Goal: Task Accomplishment & Management: Manage account settings

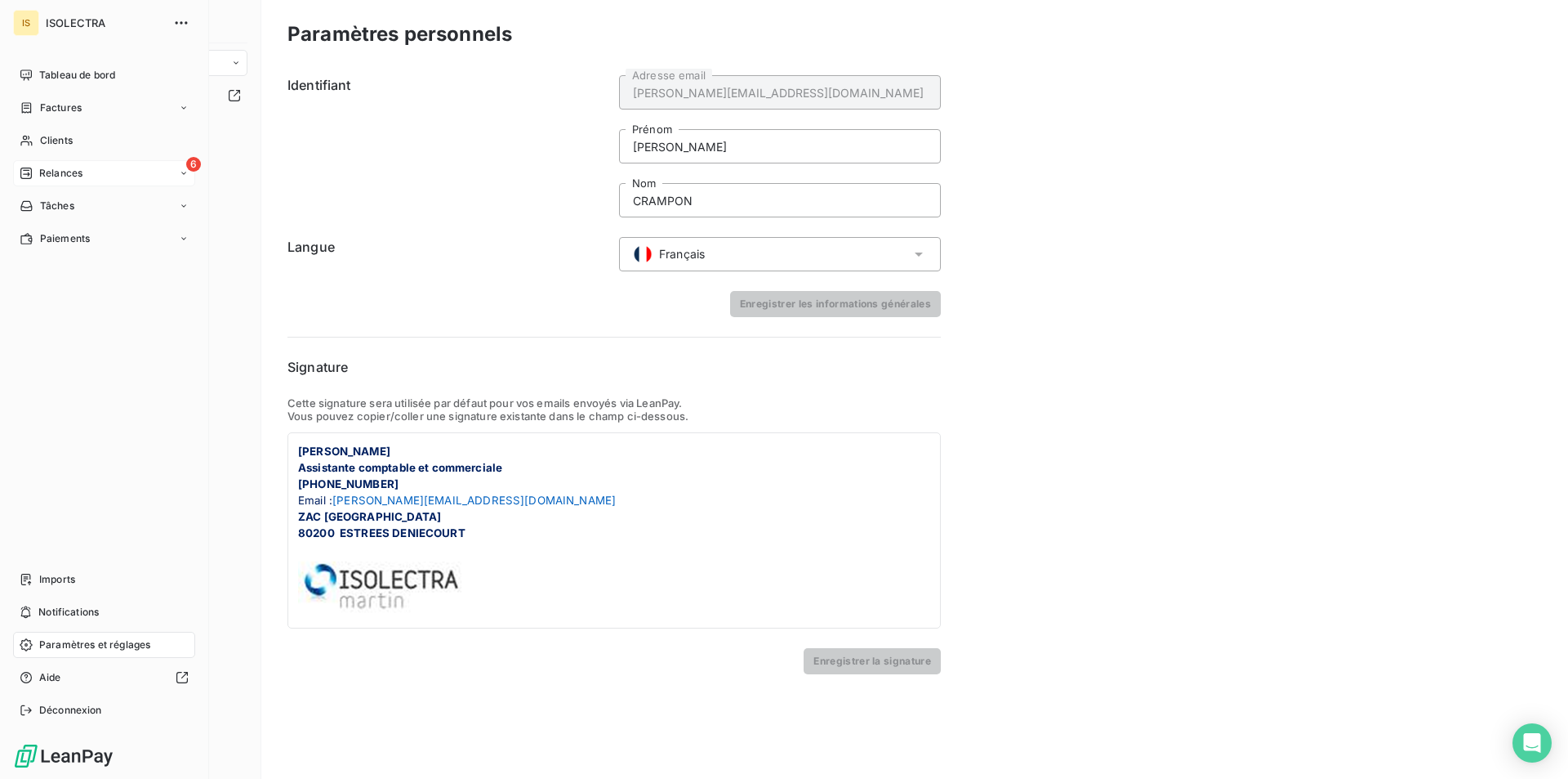
click at [59, 176] on span "Relances" at bounding box center [61, 173] width 43 height 15
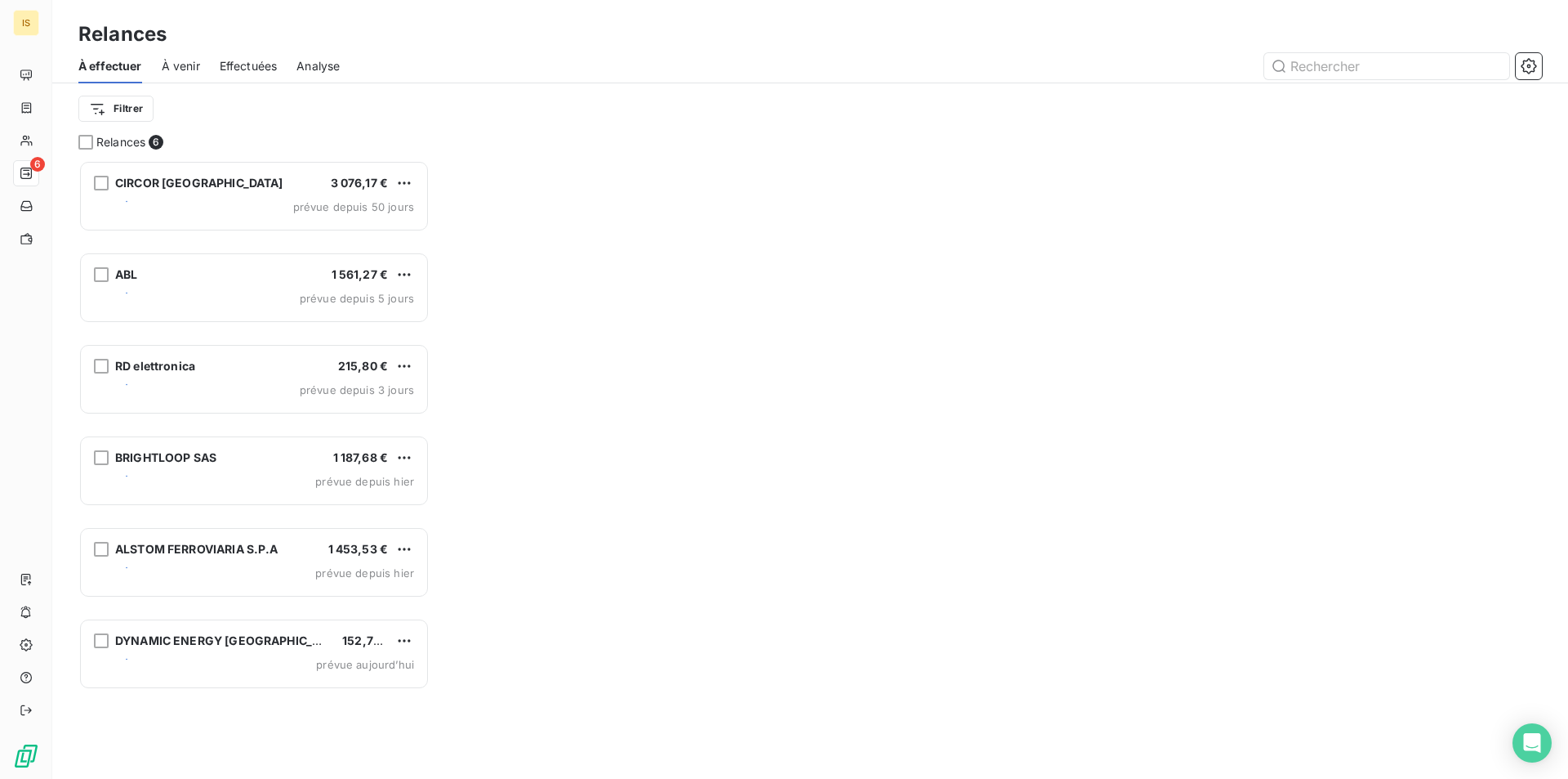
scroll to position [606, 339]
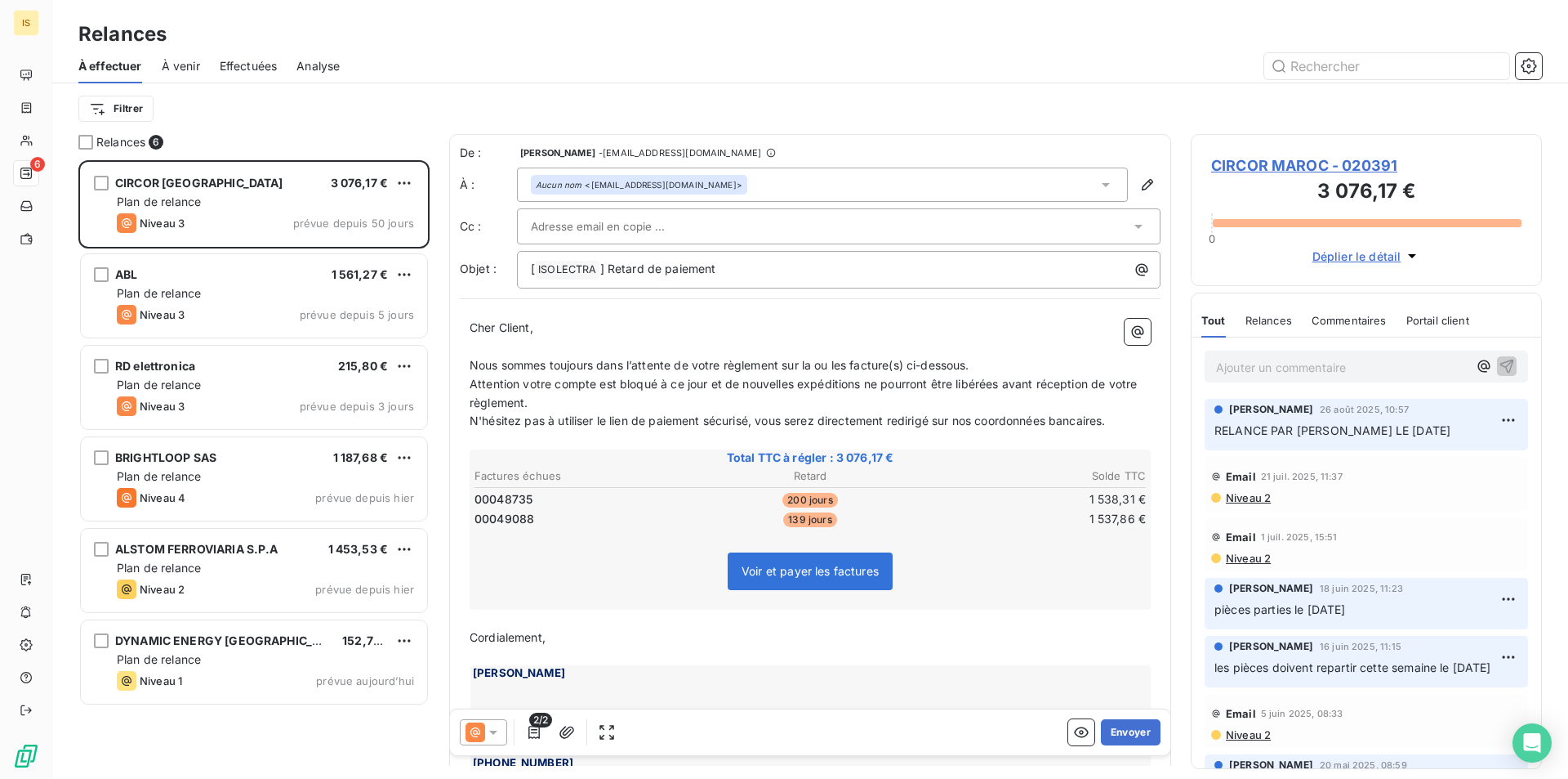
click at [246, 64] on span "Effectuées" at bounding box center [249, 67] width 58 height 17
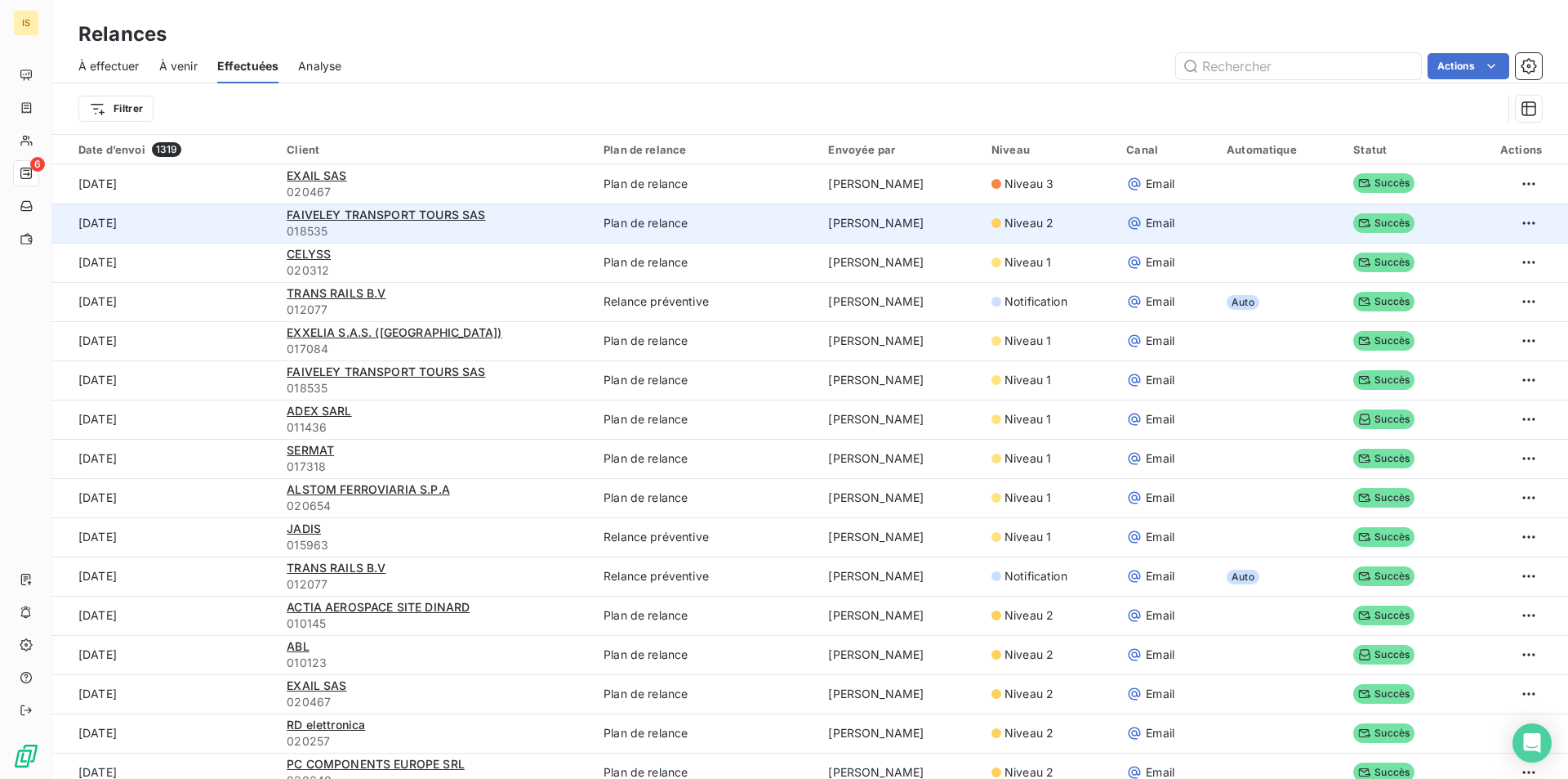
click at [560, 228] on span "018535" at bounding box center [435, 231] width 297 height 17
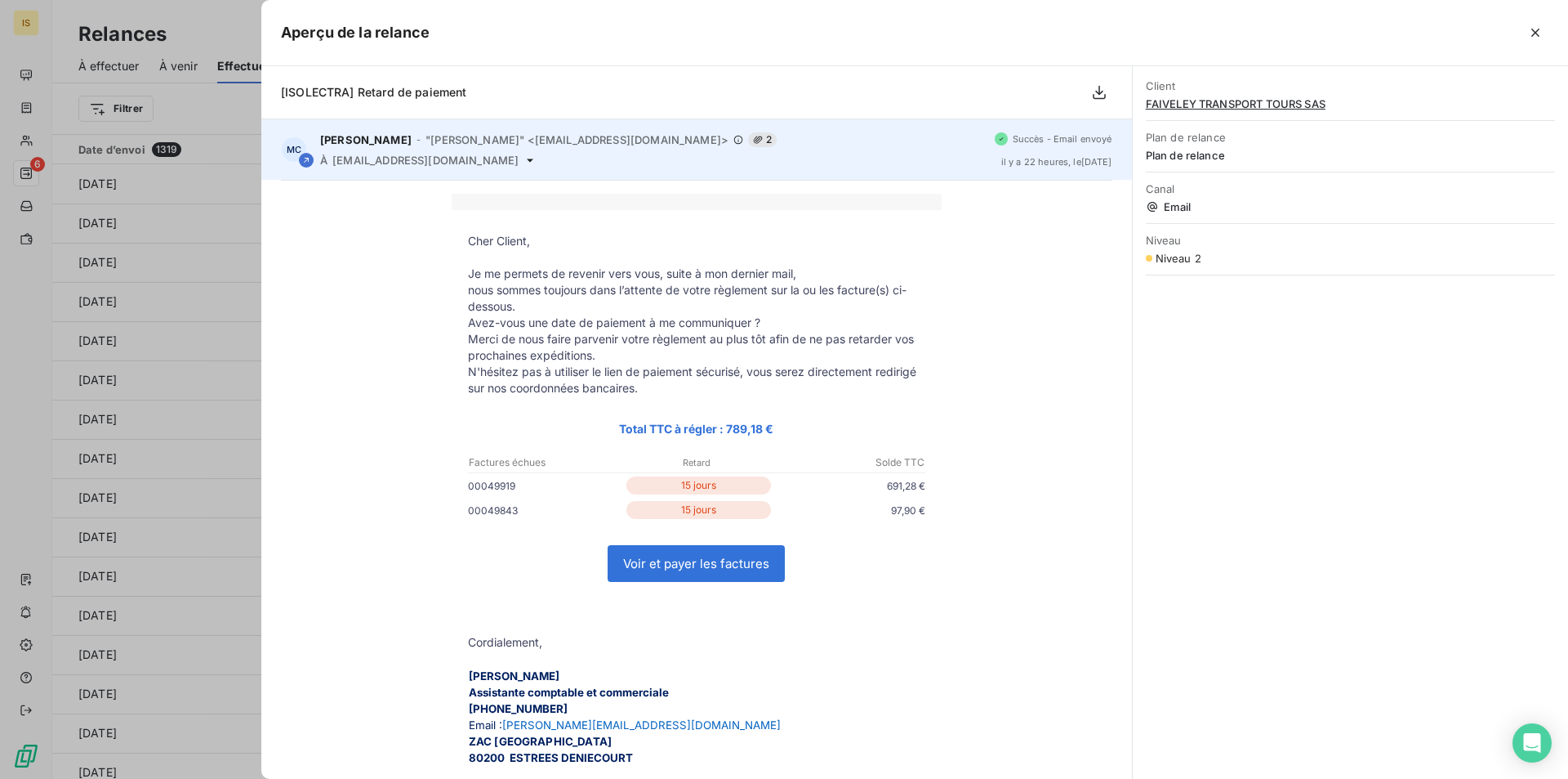
click at [458, 161] on span "[EMAIL_ADDRESS][DOMAIN_NAME]" at bounding box center [426, 161] width 186 height 13
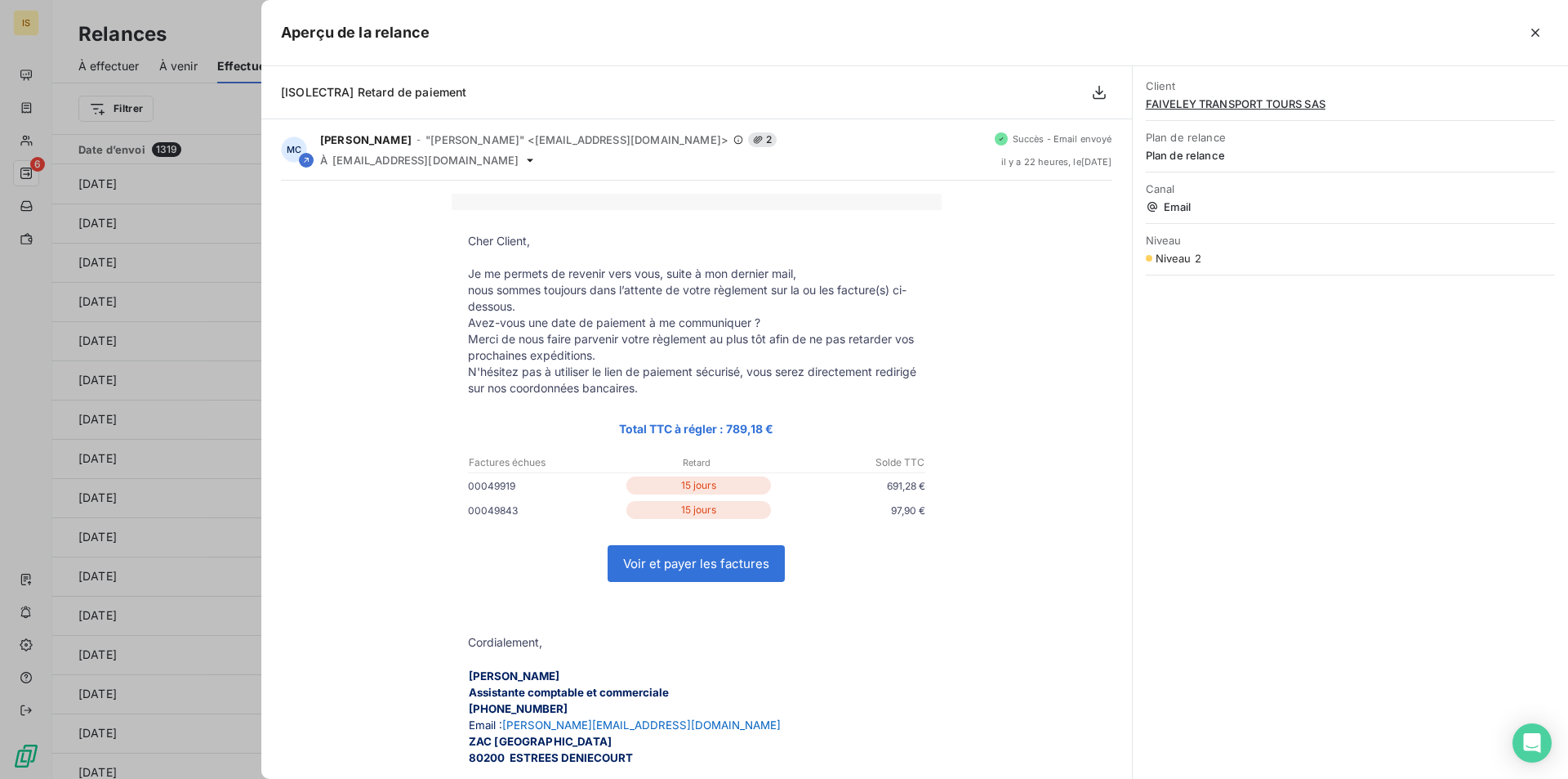
click at [1224, 105] on span "FAIVELEY TRANSPORT TOURS SAS" at bounding box center [1350, 104] width 409 height 13
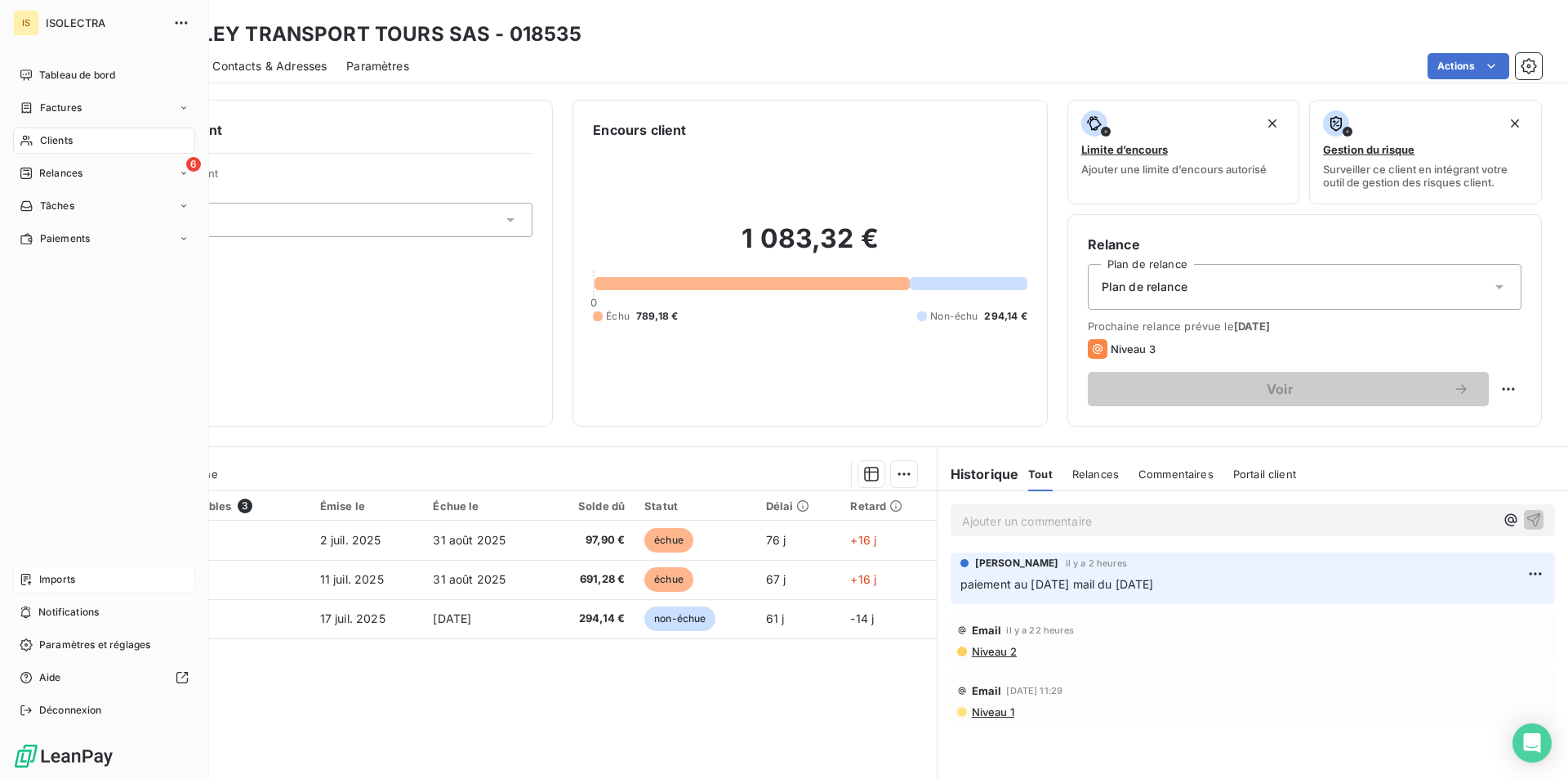
click at [72, 579] on span "Imports" at bounding box center [57, 579] width 36 height 15
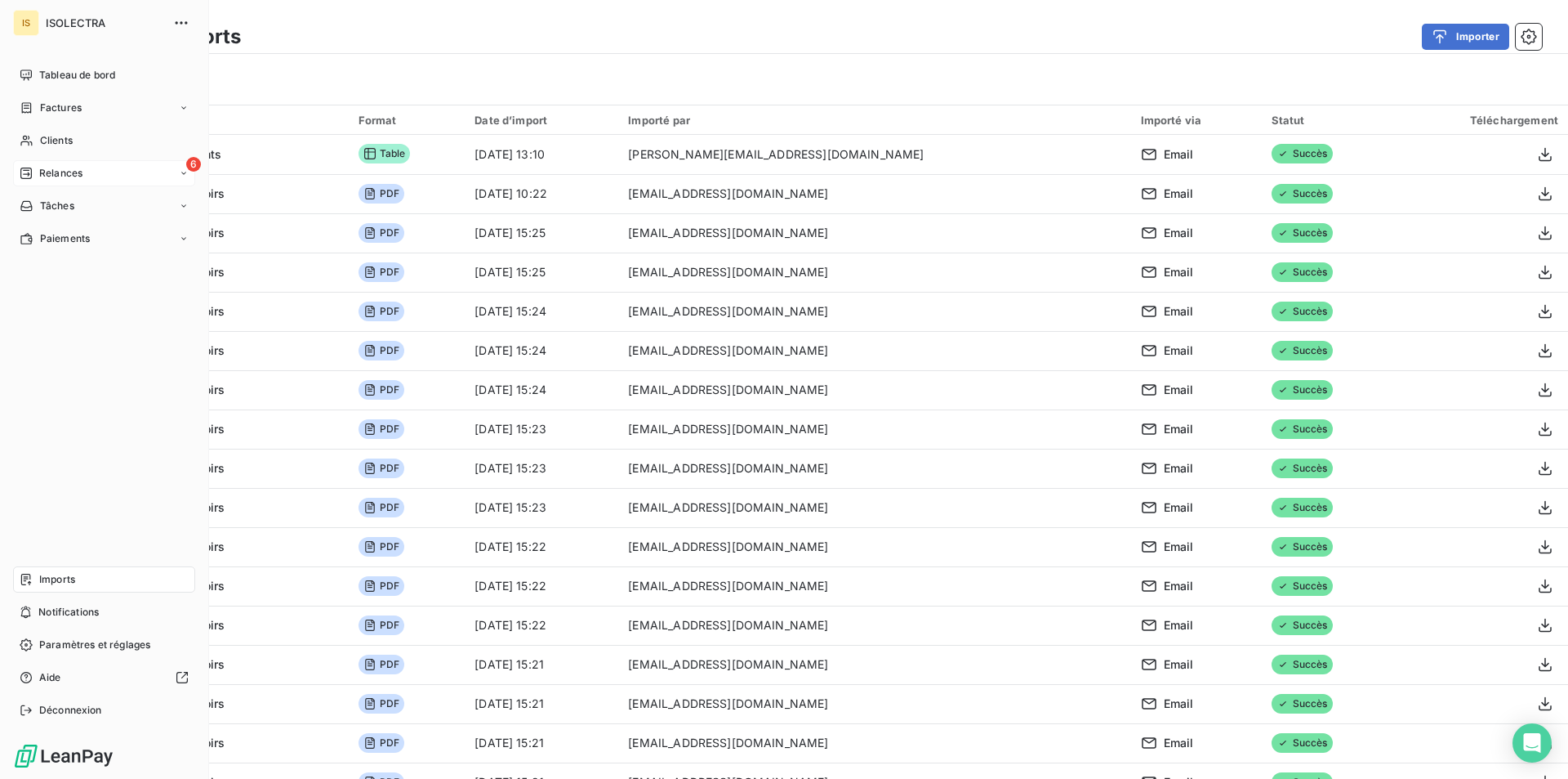
click at [41, 179] on span "Relances" at bounding box center [61, 173] width 43 height 15
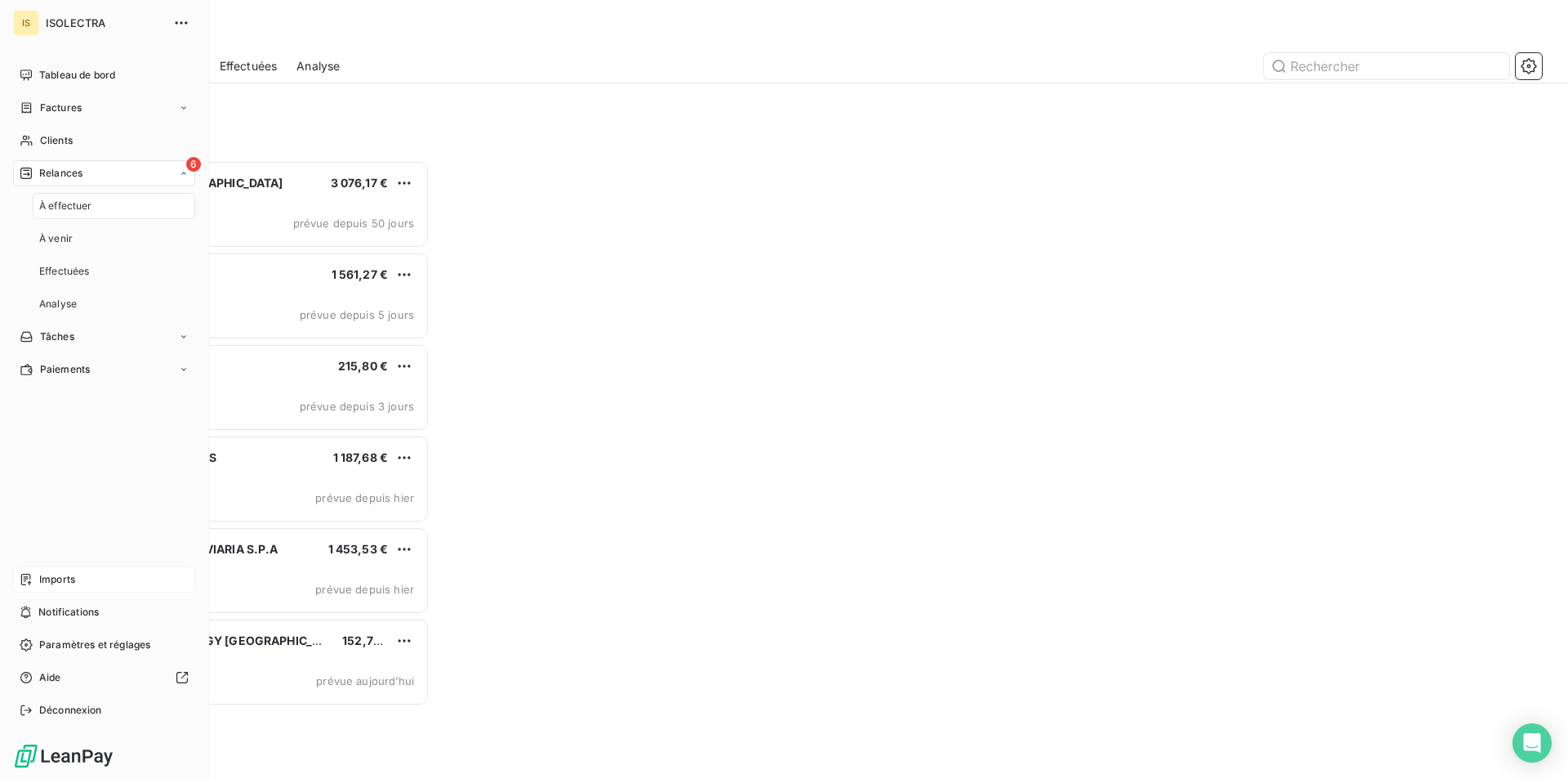
scroll to position [606, 339]
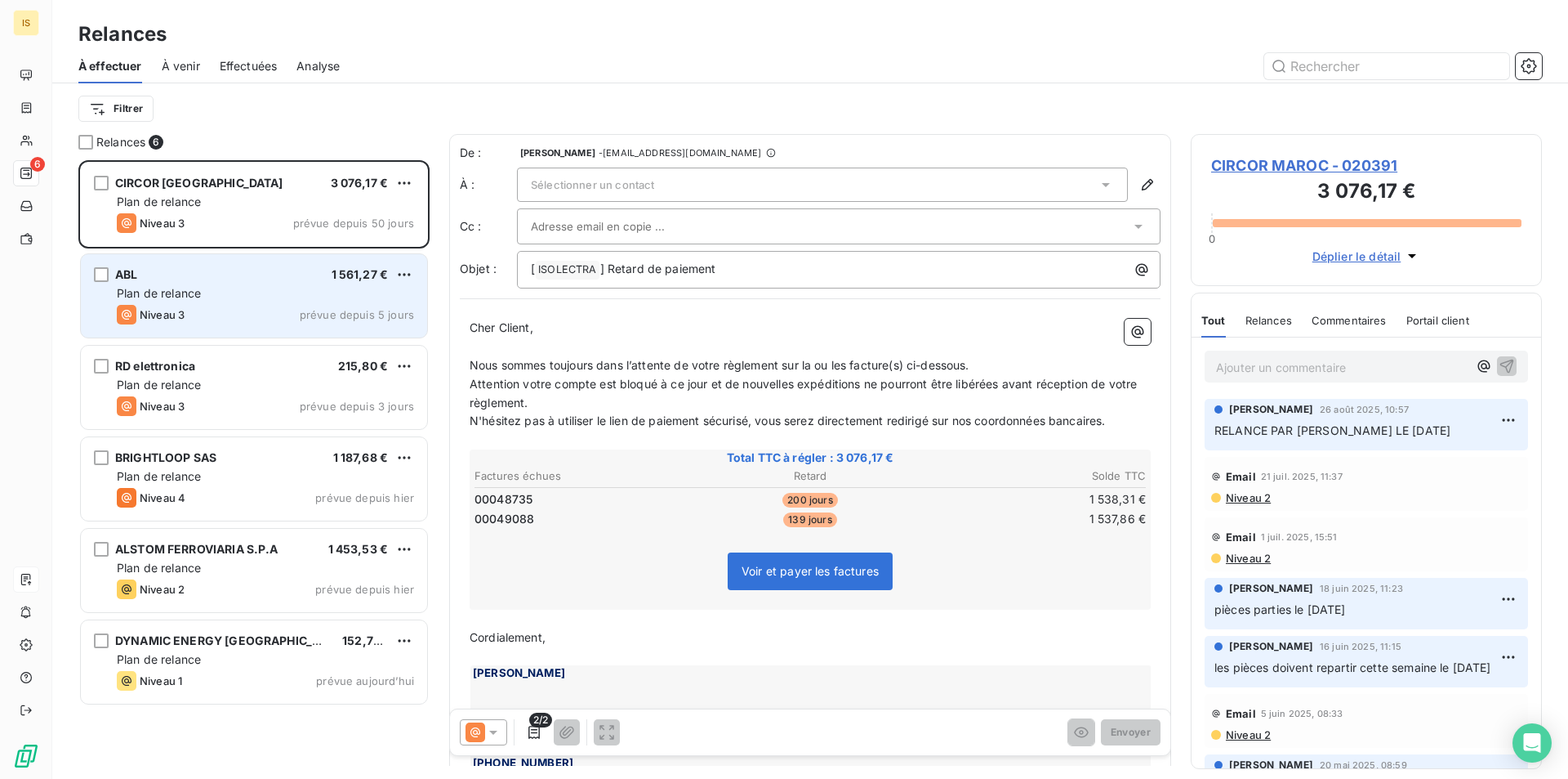
click at [252, 304] on div "ABL 1 561,27 € Plan de relance Niveau 3 prévue depuis 5 jours" at bounding box center [254, 295] width 346 height 83
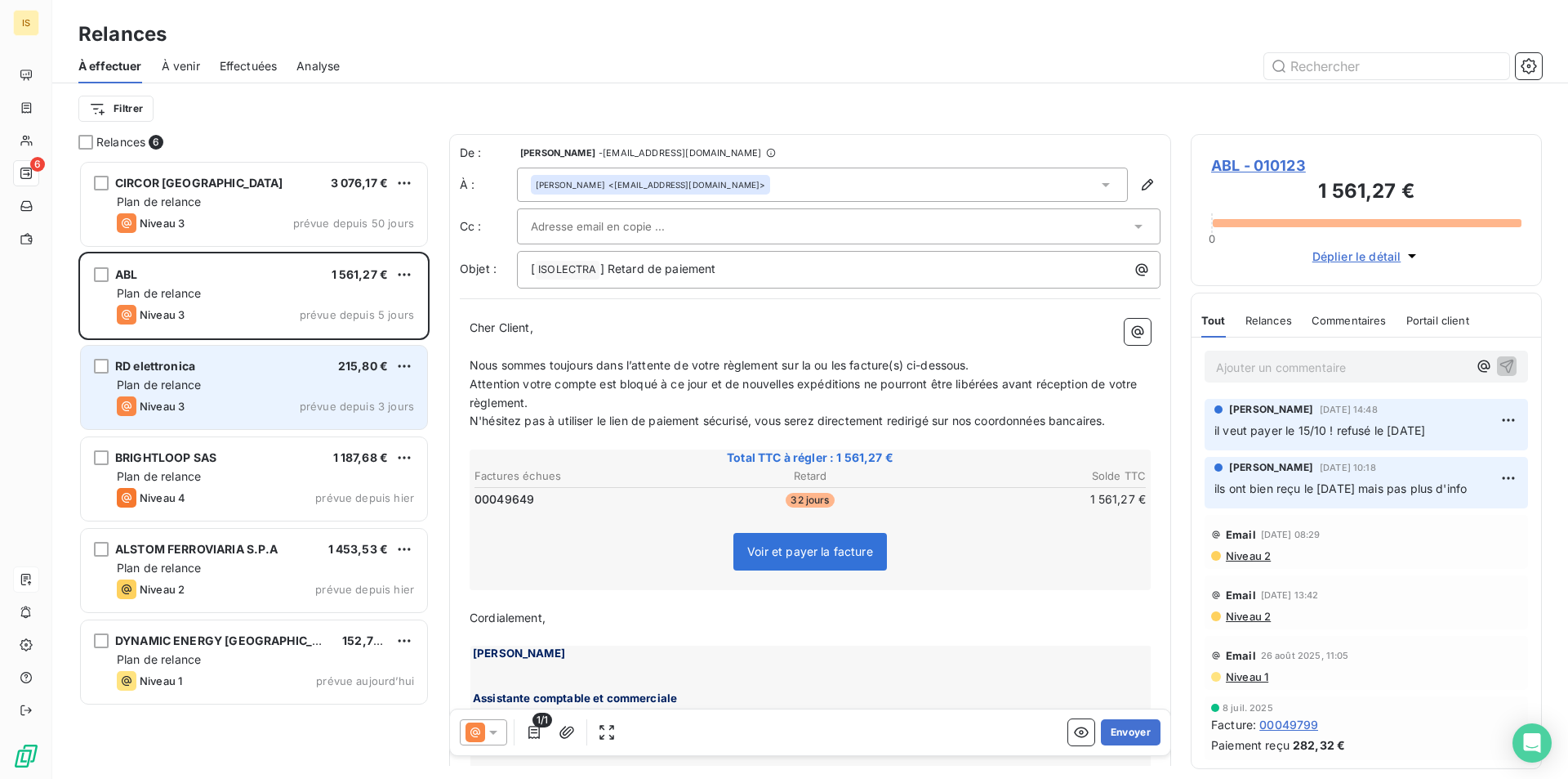
click at [246, 397] on div "Niveau 3 prévue depuis 3 jours" at bounding box center [265, 406] width 297 height 20
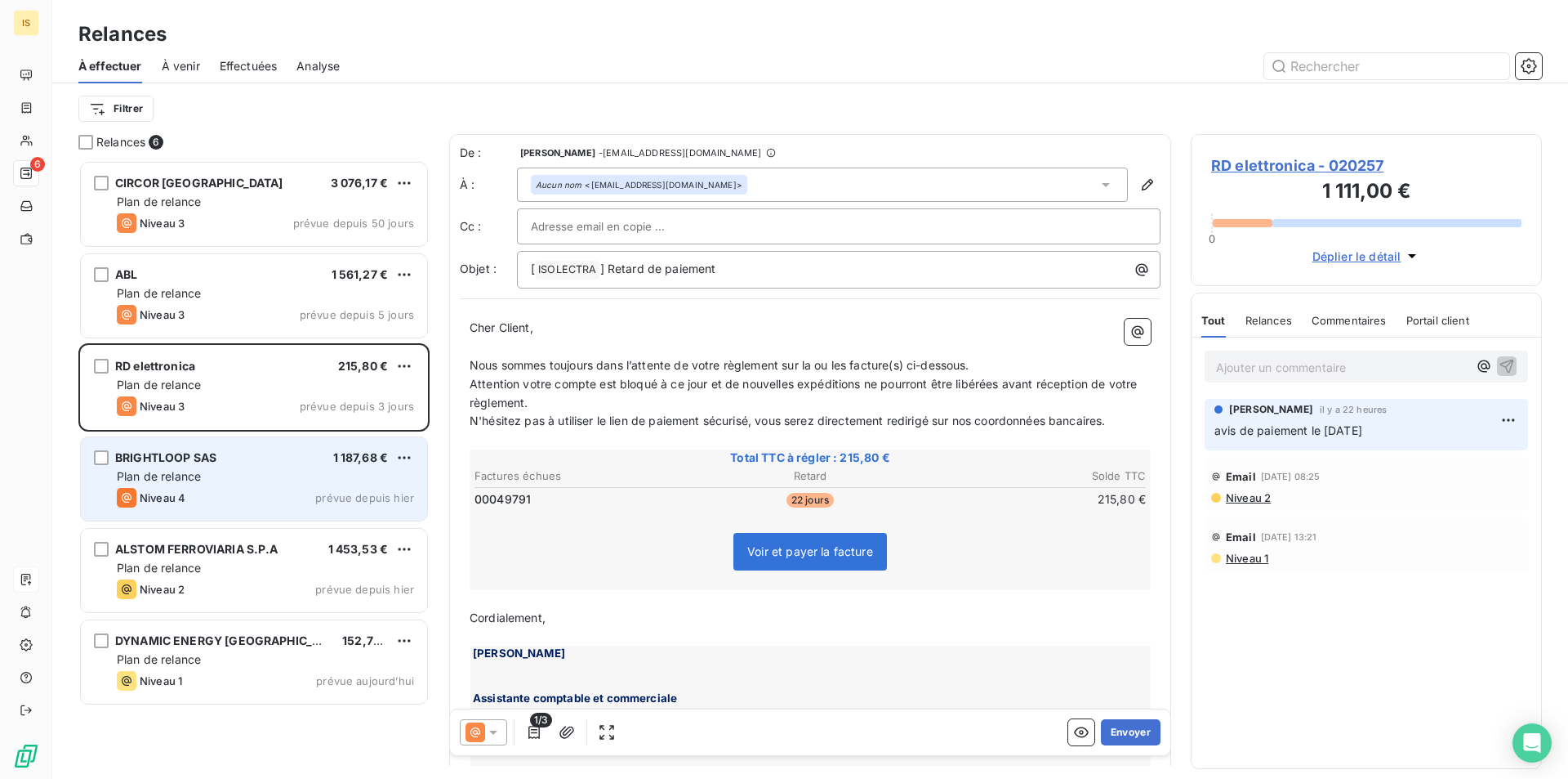
click at [245, 508] on div "BRIGHTLOOP SAS 1 187,68 € Plan de relance Niveau 4 prévue depuis [DATE]" at bounding box center [254, 479] width 346 height 83
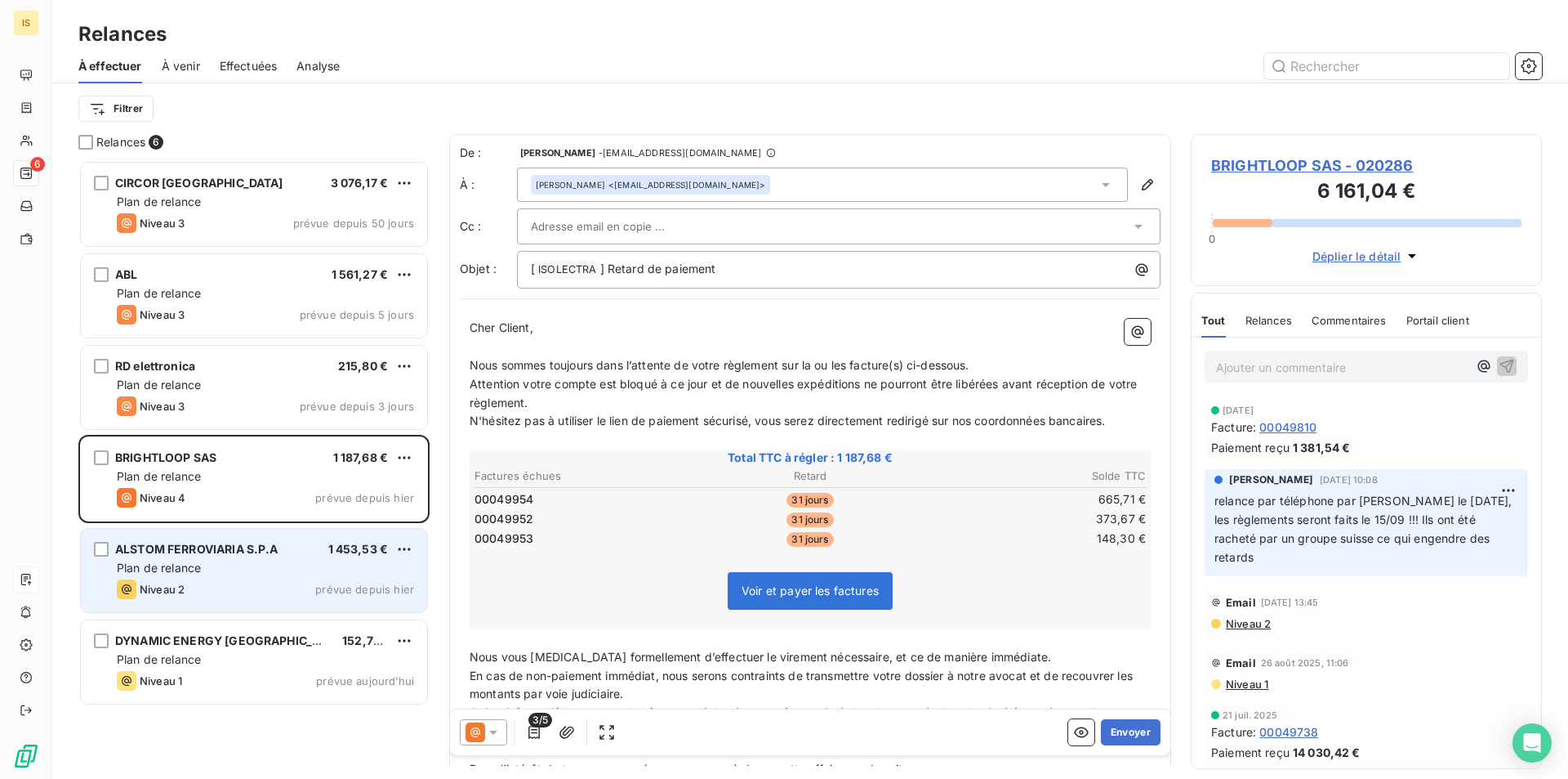
click at [237, 544] on span "ALSTOM FERROVIARIA S.P.A" at bounding box center [196, 548] width 163 height 14
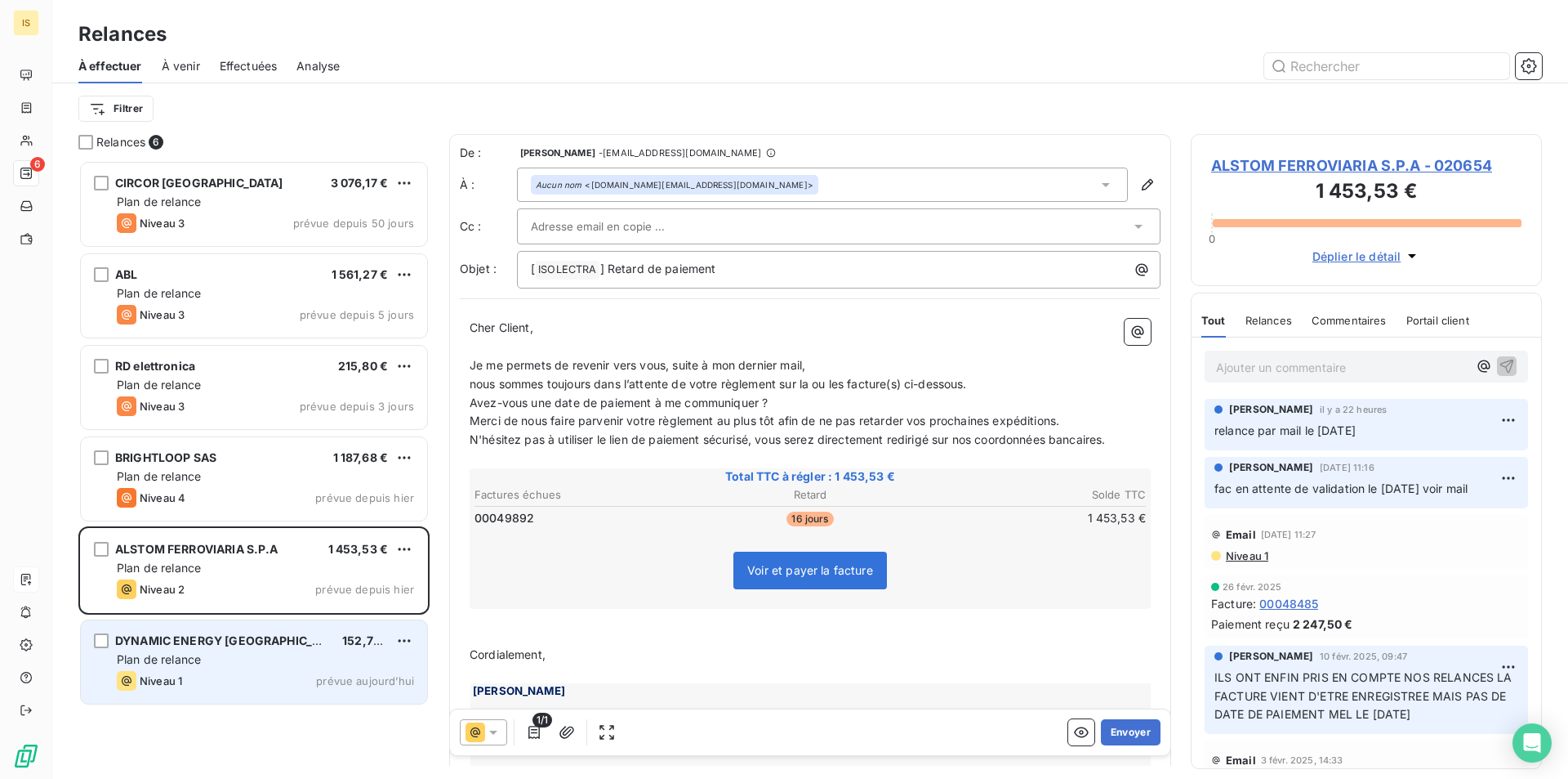
click at [238, 638] on span "DYNAMIC ENERGY [GEOGRAPHIC_DATA]" at bounding box center [230, 640] width 231 height 14
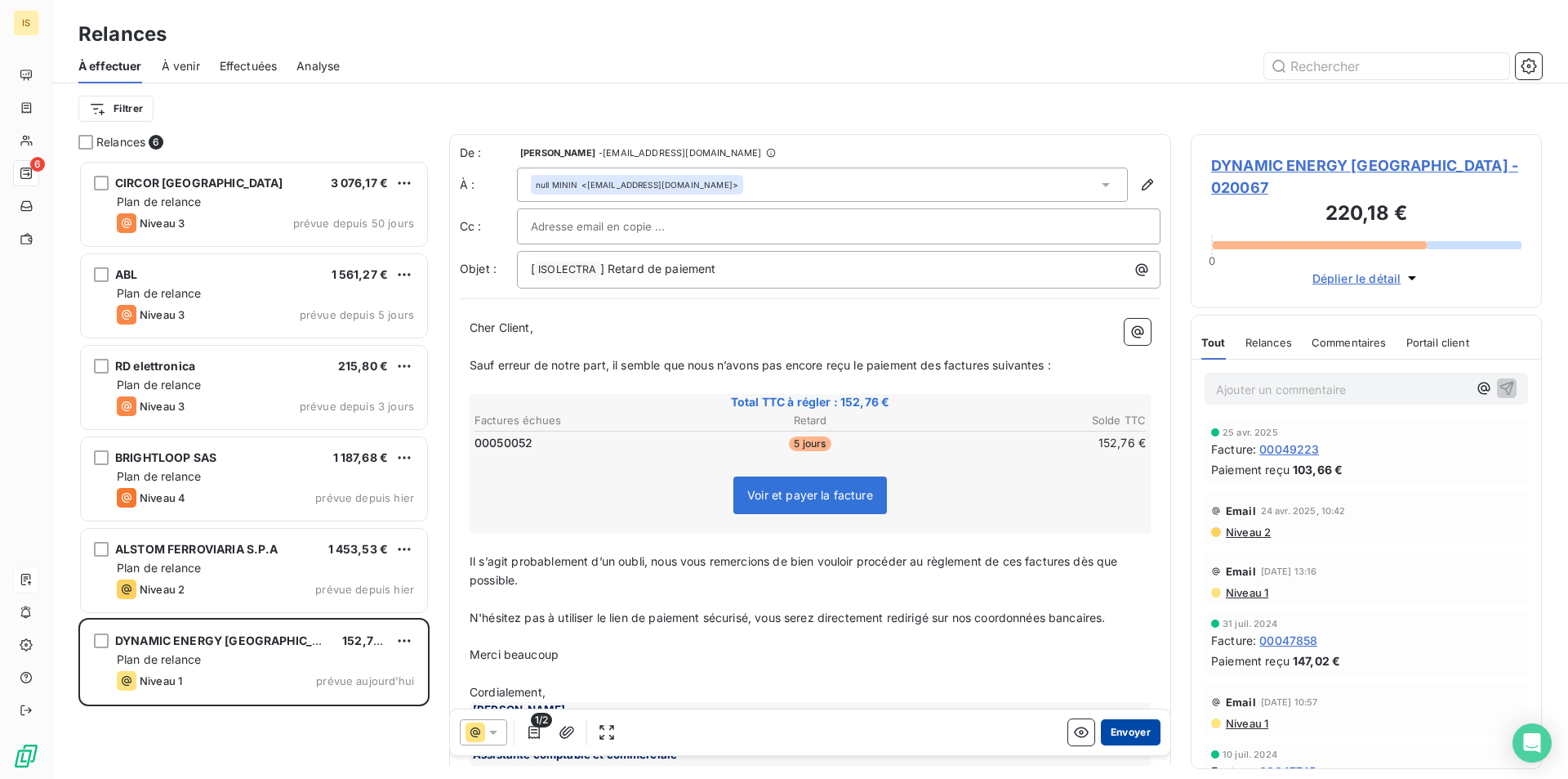
click at [1130, 728] on button "Envoyer" at bounding box center [1130, 732] width 60 height 26
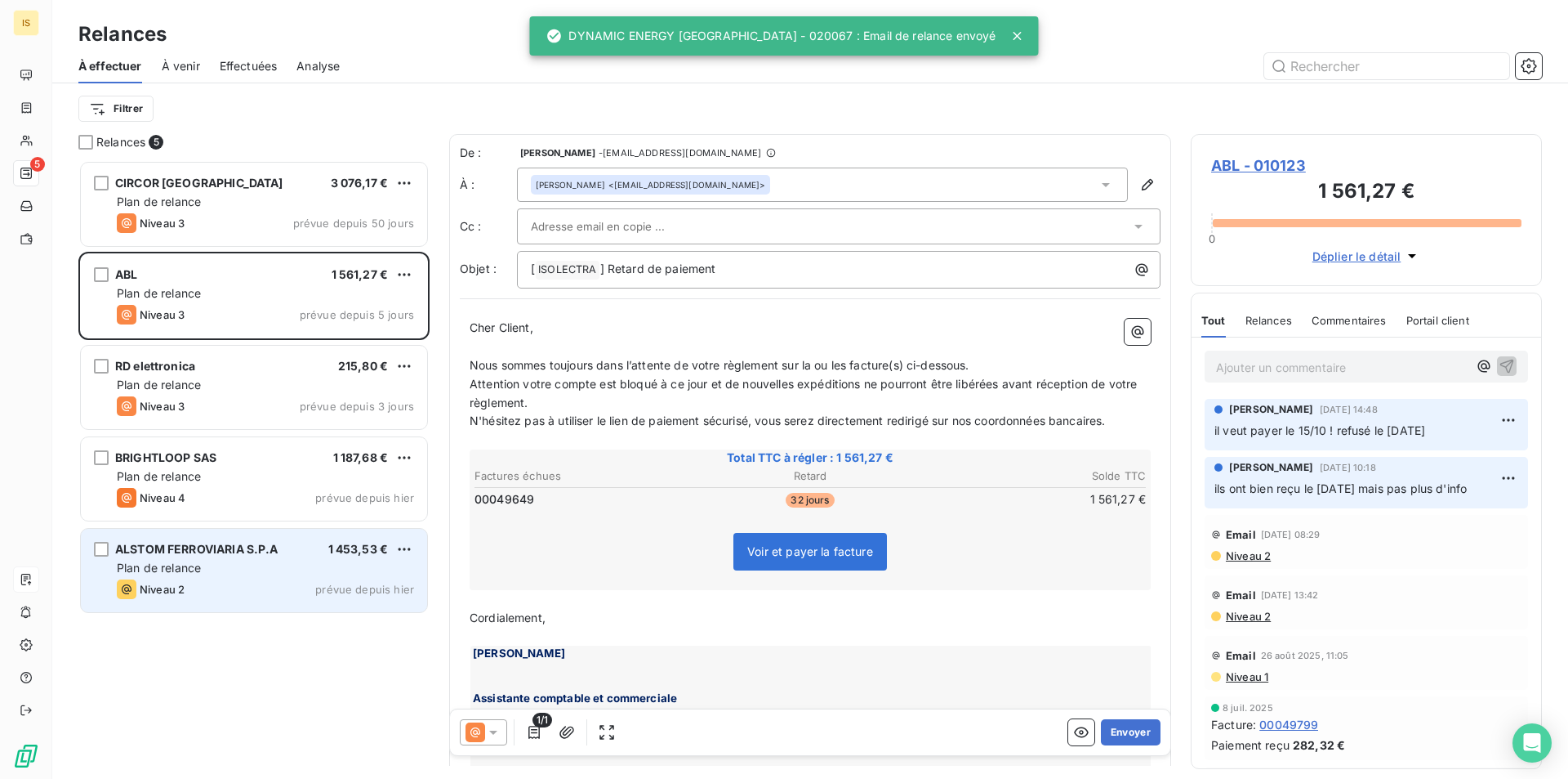
click at [234, 602] on div "ALSTOM FERROVIARIA S.P.A 1 453,53 € Plan de relance Niveau 2 prévue depuis [DAT…" at bounding box center [254, 570] width 346 height 83
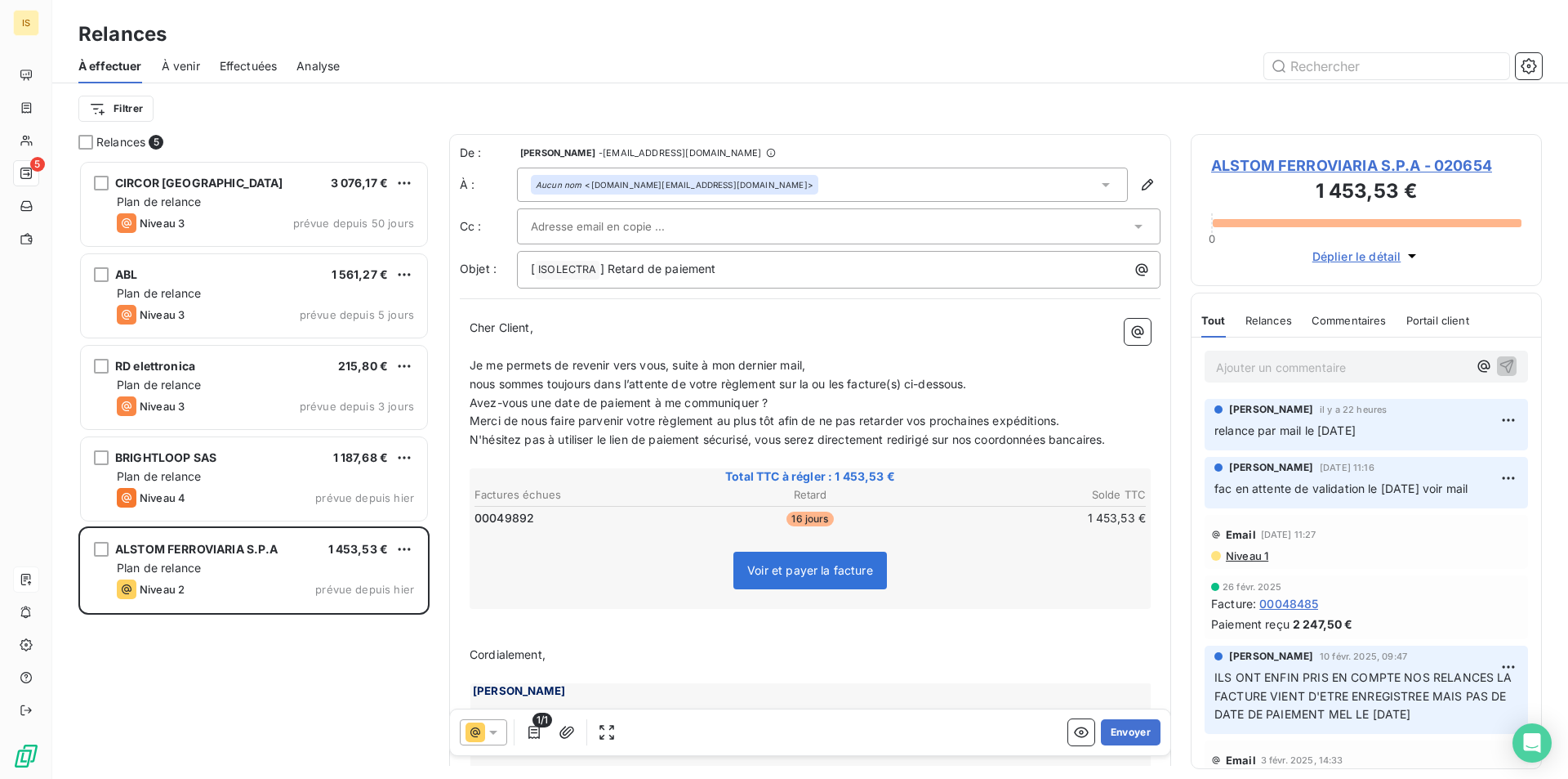
click at [176, 66] on span "À venir" at bounding box center [181, 67] width 38 height 17
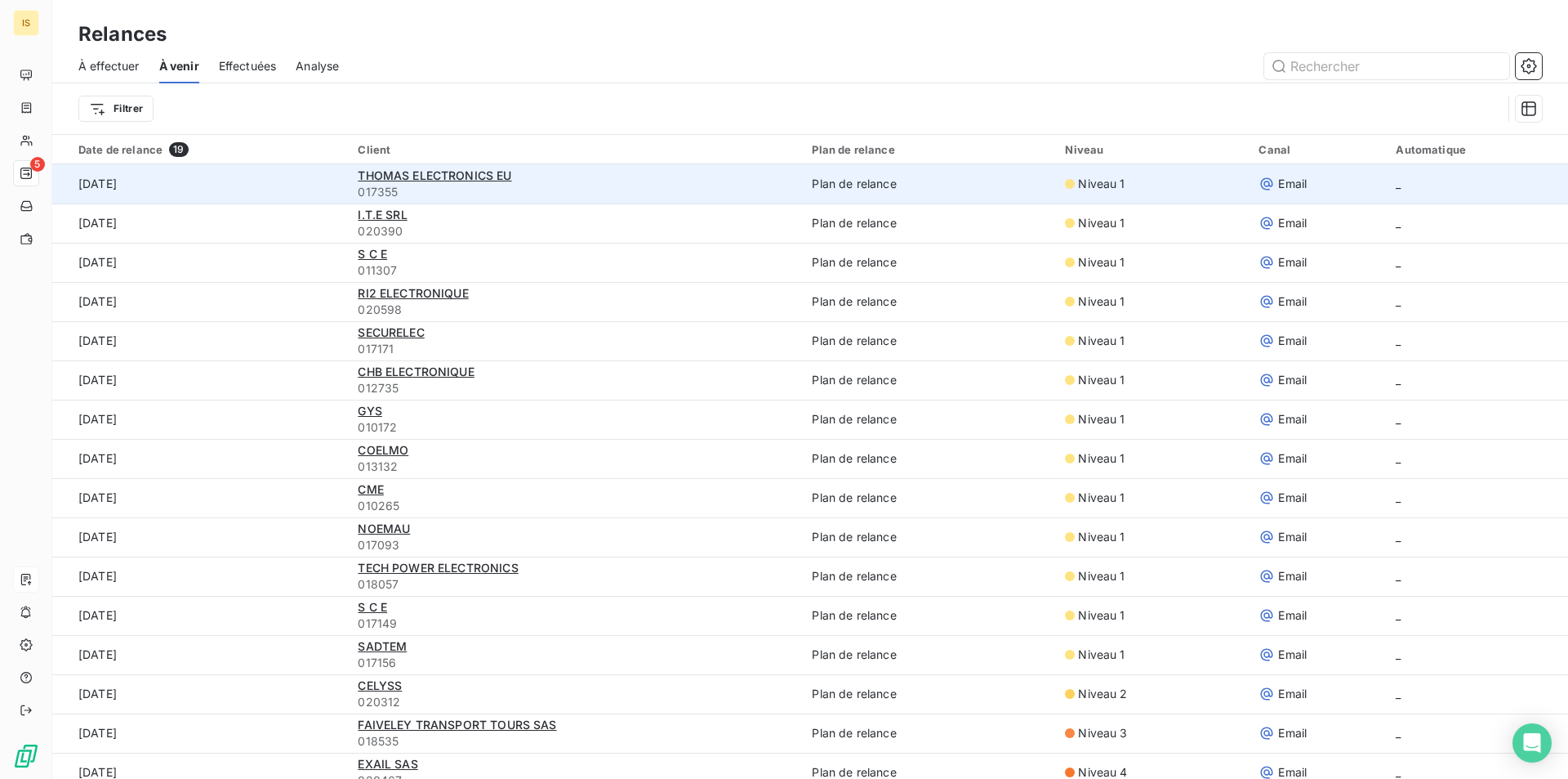
click at [408, 182] on div "THOMAS ELECTRONICS EU" at bounding box center [575, 176] width 434 height 17
click at [409, 174] on span "THOMAS ELECTRONICS EU" at bounding box center [434, 175] width 154 height 14
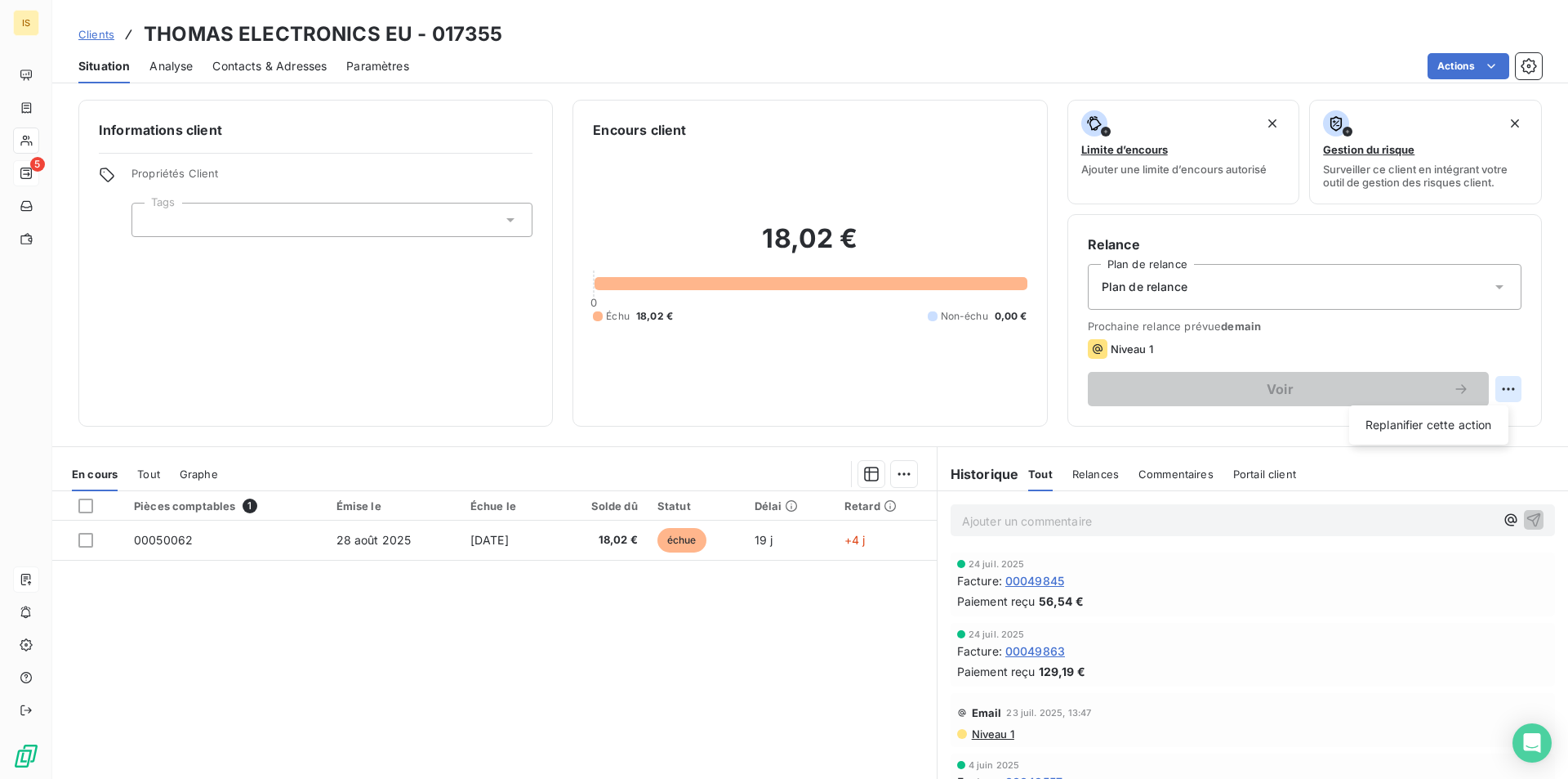
click at [1486, 394] on html "IS 5 Clients THOMAS ELECTRONICS EU - 017355 Situation Analyse Contacts & Adress…" at bounding box center [784, 390] width 1568 height 779
click at [1432, 429] on div "Replanifier cette action" at bounding box center [1429, 424] width 146 height 26
select select "8"
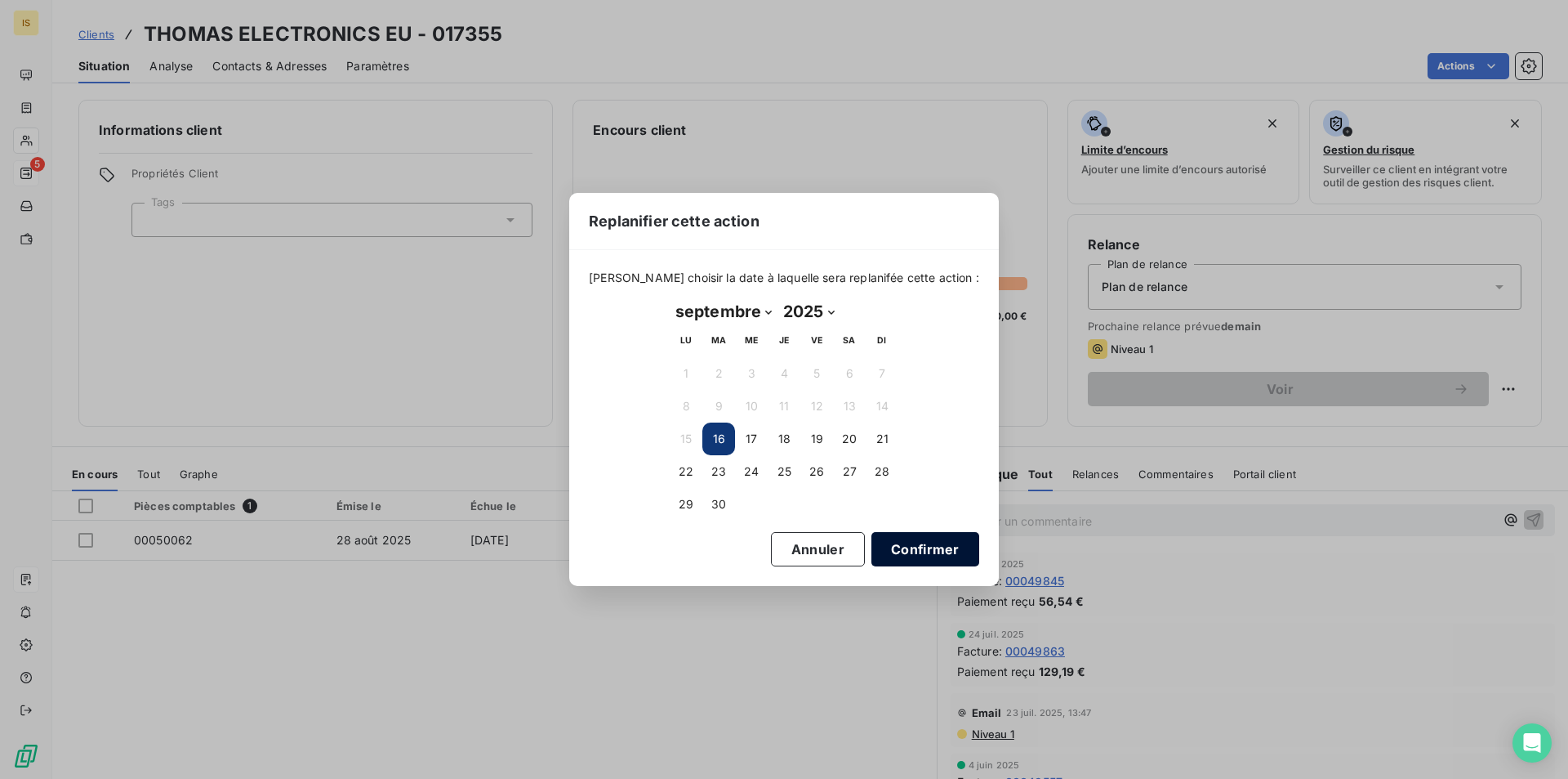
click at [892, 543] on button "Confirmer" at bounding box center [925, 548] width 108 height 34
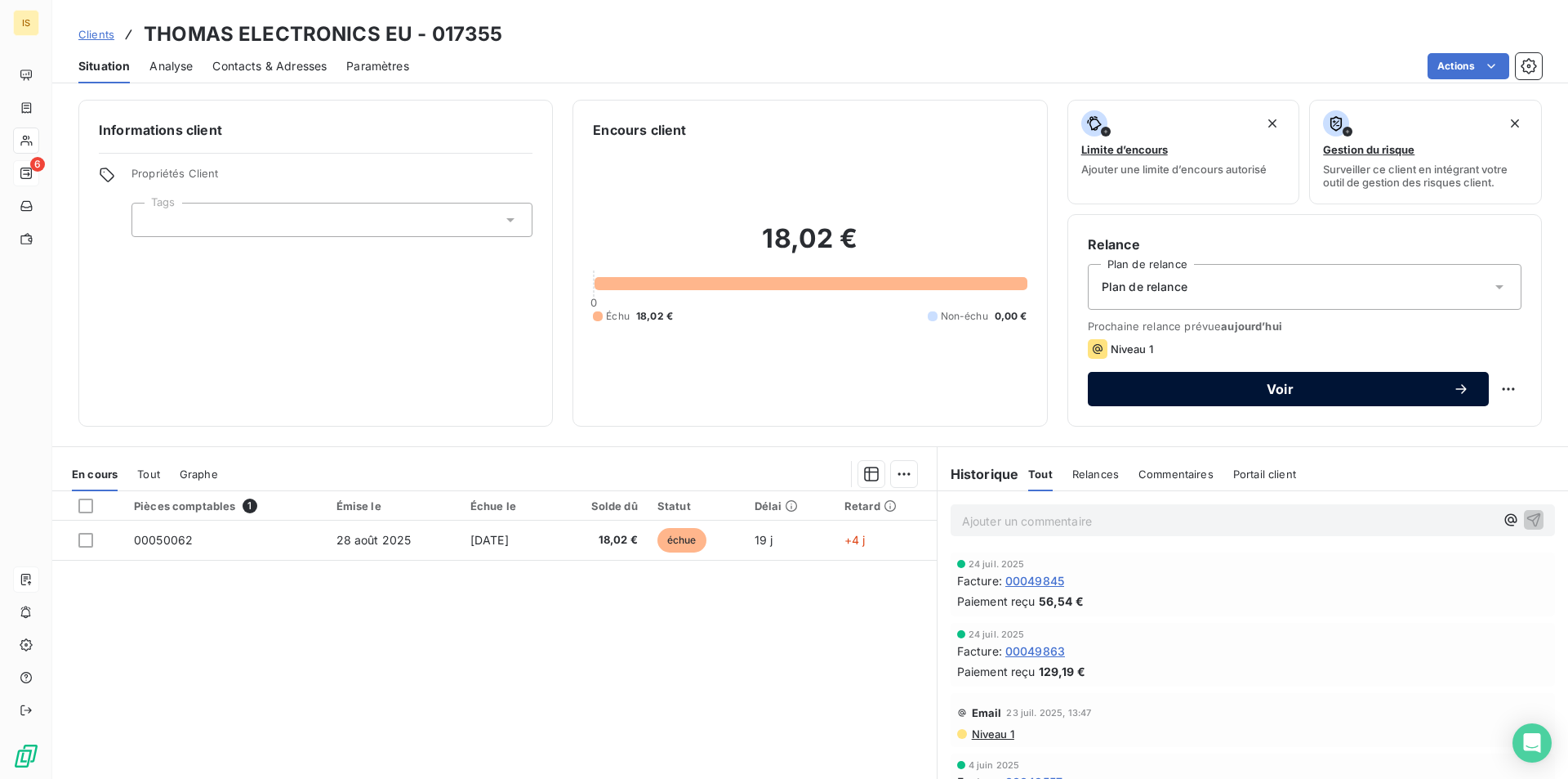
click at [1214, 377] on button "Voir" at bounding box center [1289, 389] width 401 height 34
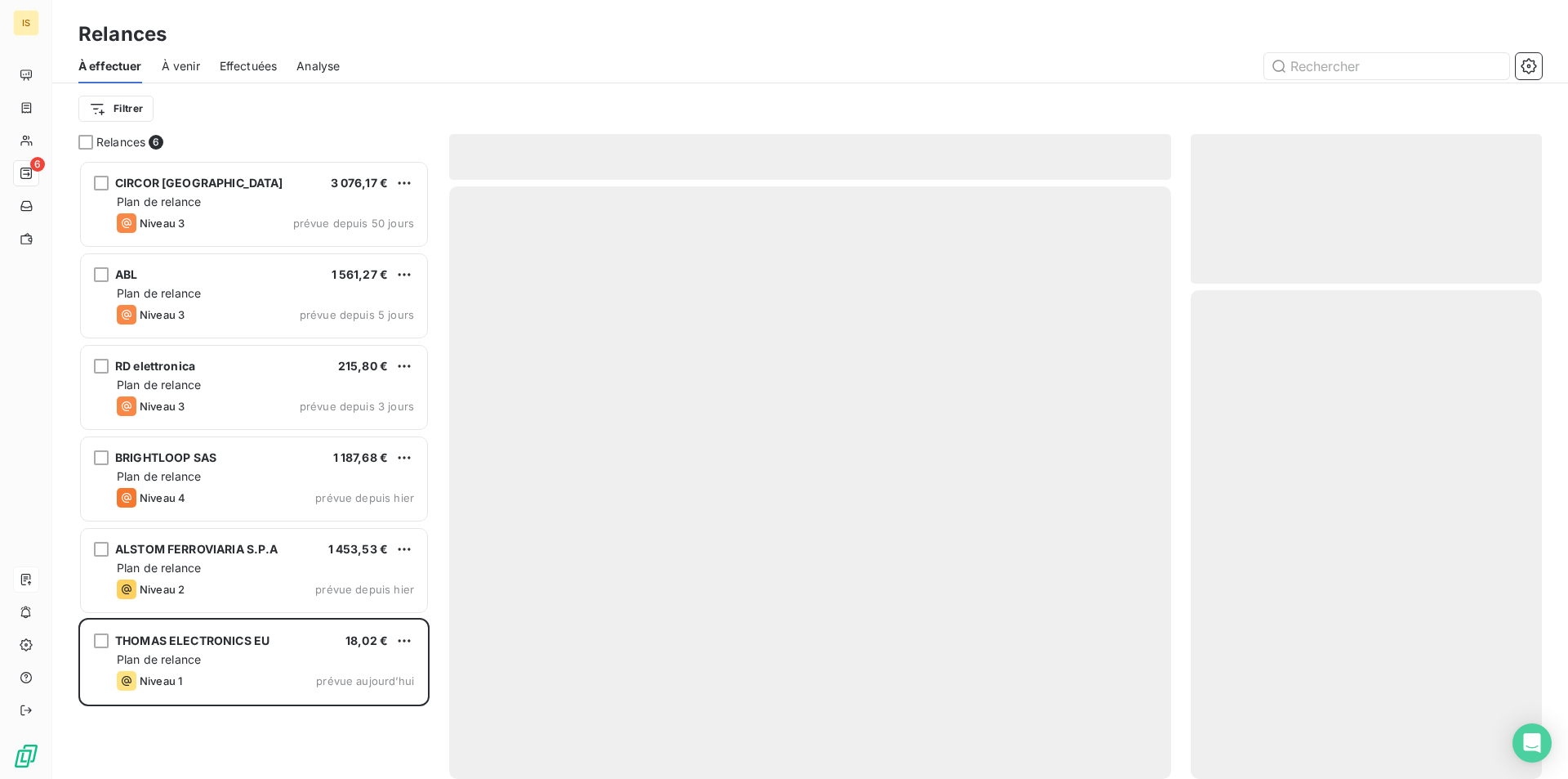
scroll to position [606, 339]
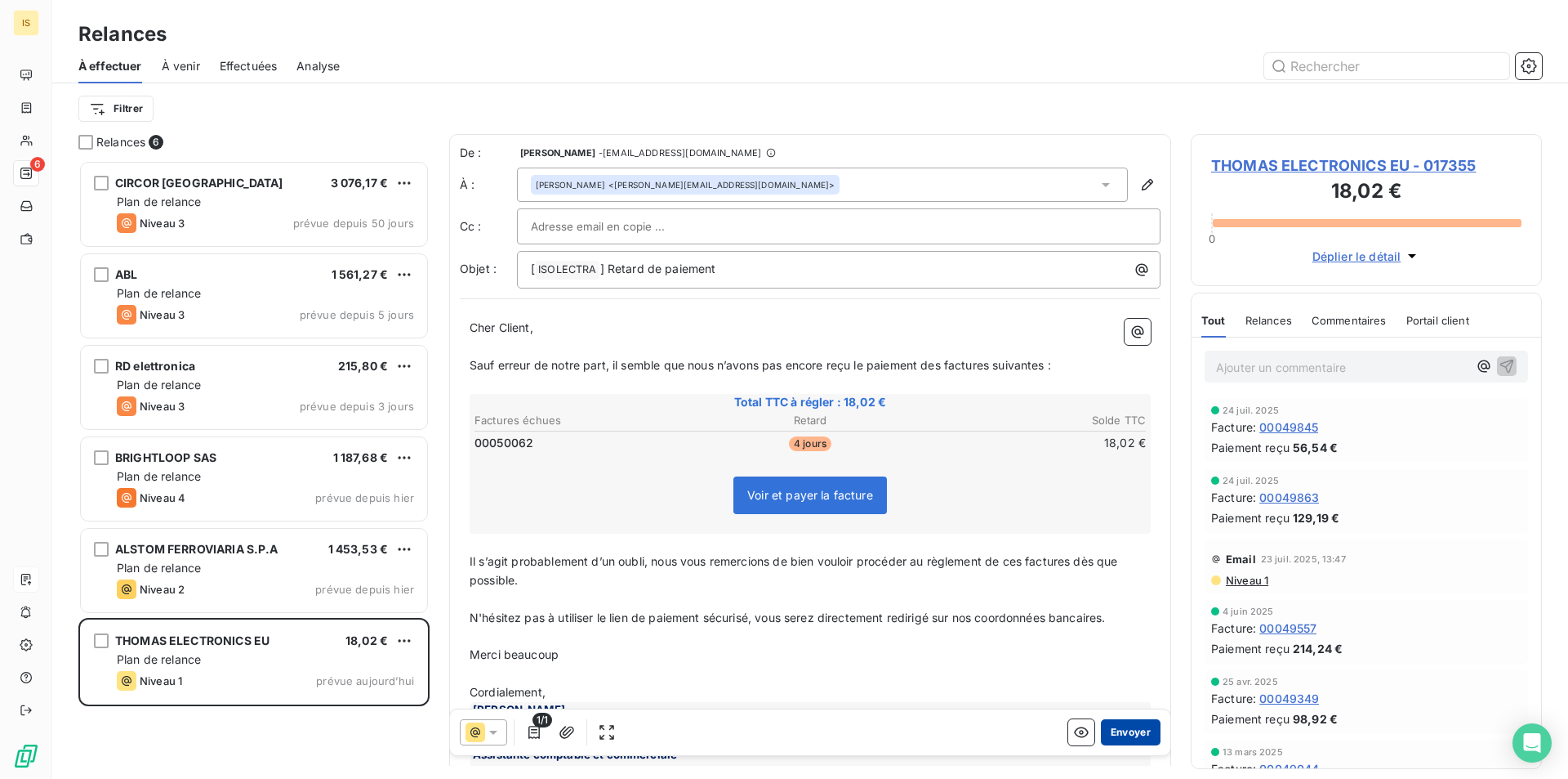
click at [1113, 729] on button "Envoyer" at bounding box center [1130, 732] width 60 height 26
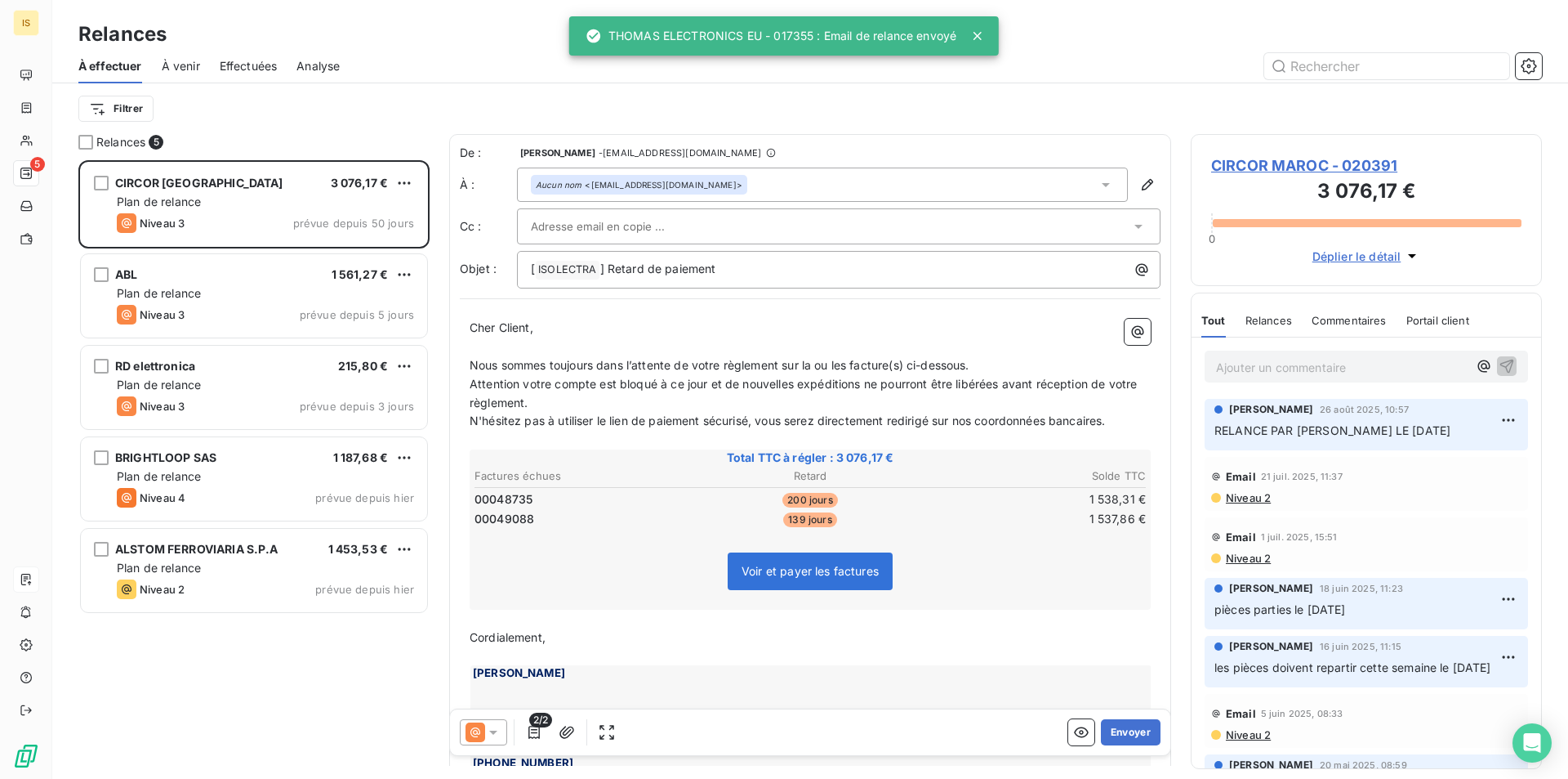
click at [194, 60] on span "À venir" at bounding box center [181, 67] width 38 height 17
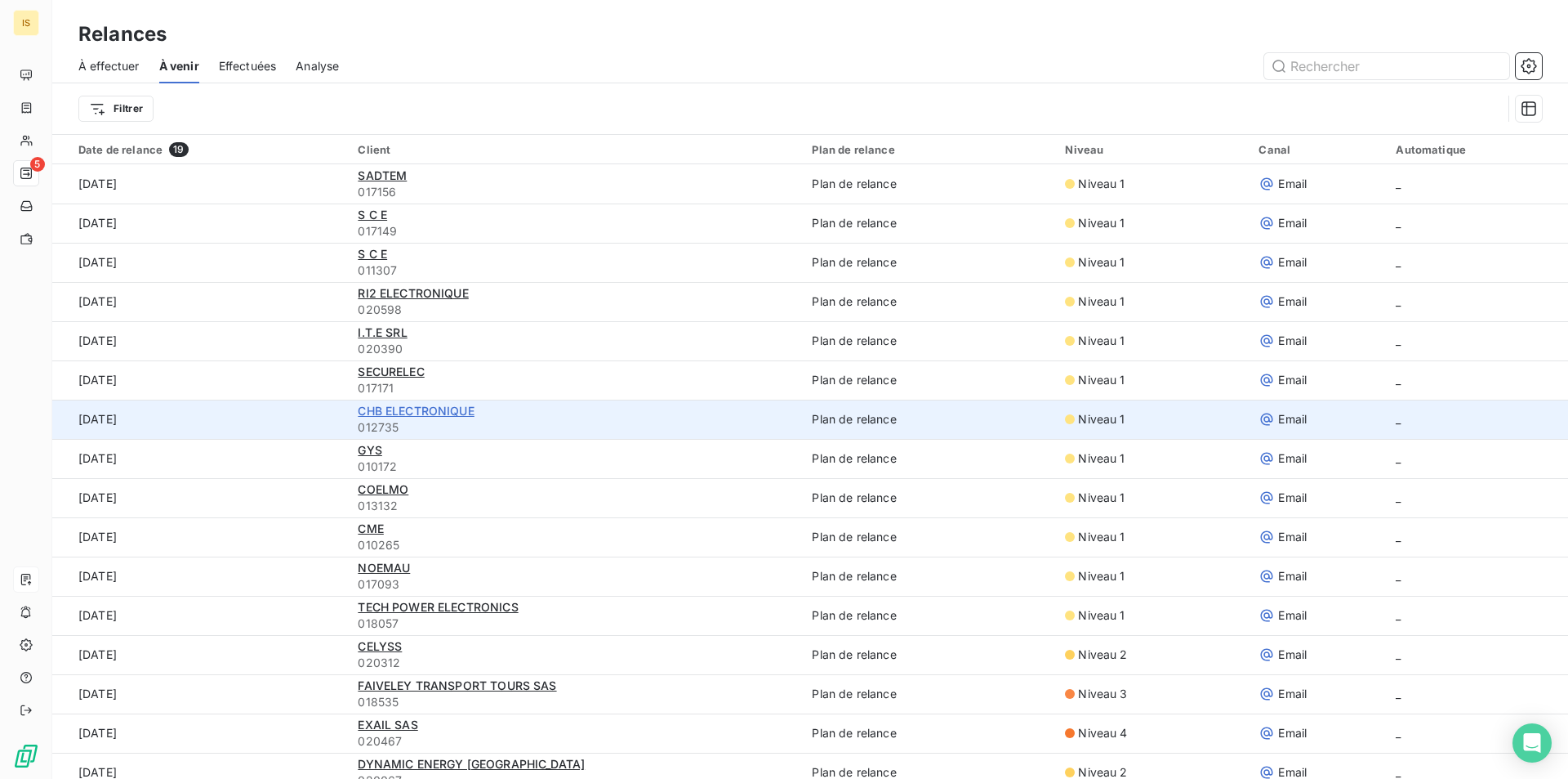
click at [428, 413] on span "CHB ELECTRONIQUE" at bounding box center [415, 410] width 116 height 14
